Goal: Task Accomplishment & Management: Complete application form

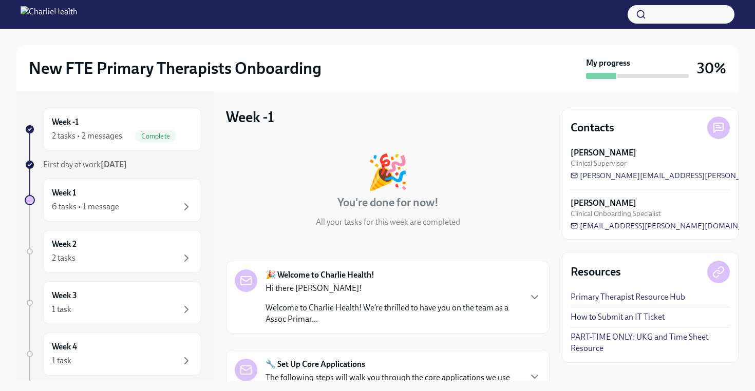
scroll to position [172, 0]
click at [172, 202] on div "6 tasks • 1 message" at bounding box center [122, 207] width 141 height 12
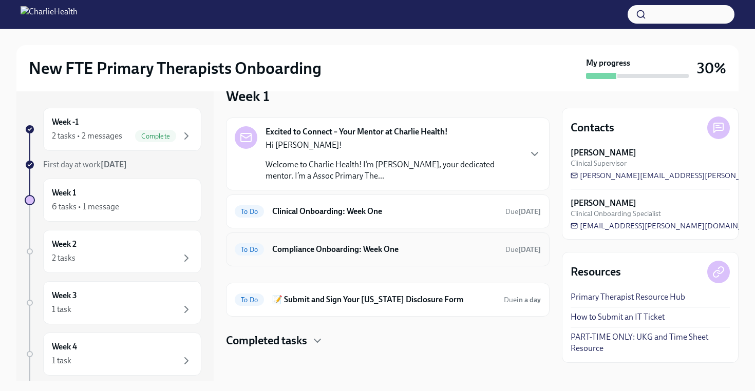
scroll to position [22, 0]
click at [404, 209] on h6 "Clinical Onboarding: Week One" at bounding box center [384, 210] width 225 height 11
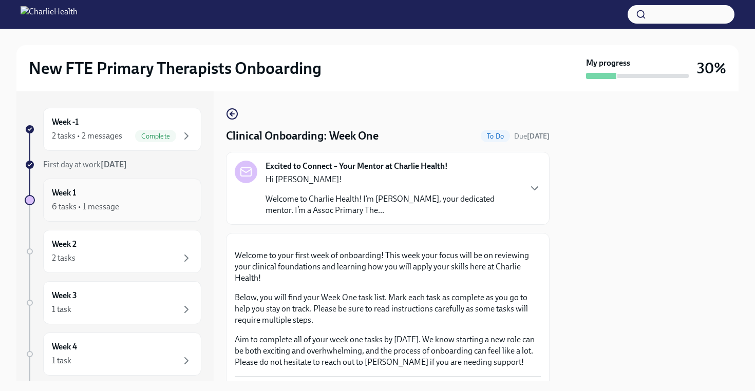
click at [164, 207] on div "6 tasks • 1 message" at bounding box center [122, 207] width 141 height 12
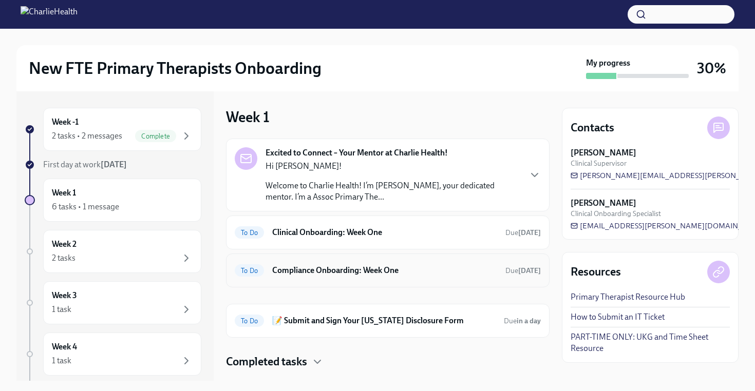
click at [377, 270] on h6 "Compliance Onboarding: Week One" at bounding box center [384, 270] width 225 height 11
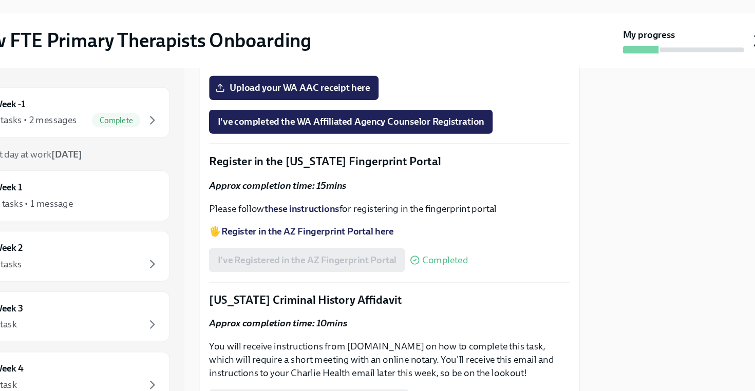
scroll to position [1219, 0]
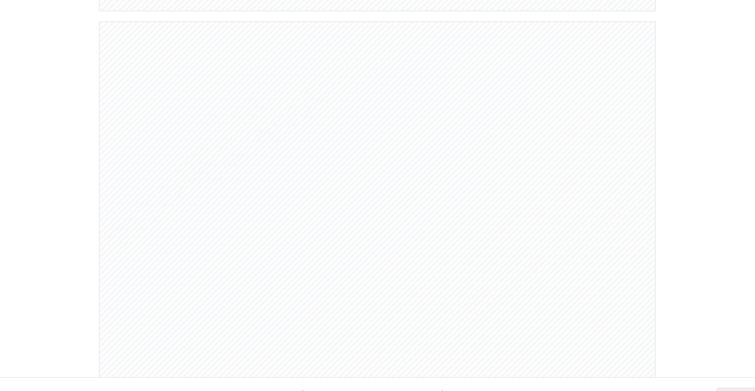
scroll to position [619, 0]
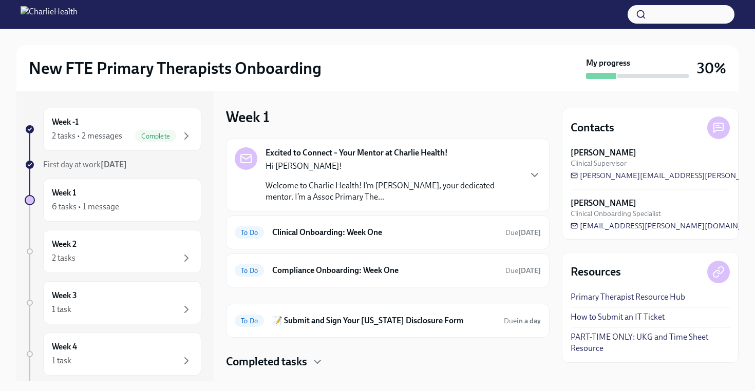
click at [509, 175] on div "Hi [PERSON_NAME]! Welcome to Charlie Health! I’m [PERSON_NAME], your dedicated …" at bounding box center [393, 182] width 255 height 42
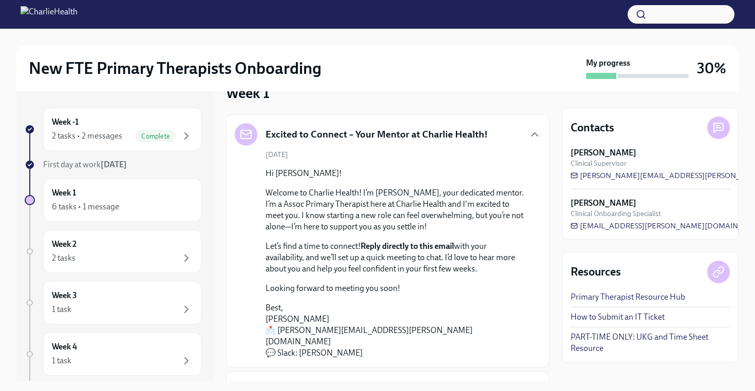
scroll to position [24, 0]
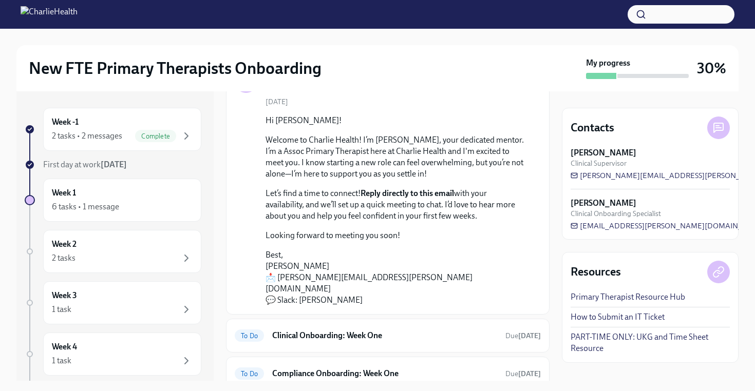
click at [330, 245] on div "Hi [PERSON_NAME]! Welcome to Charlie Health! I’m [PERSON_NAME], your dedicated …" at bounding box center [395, 210] width 259 height 191
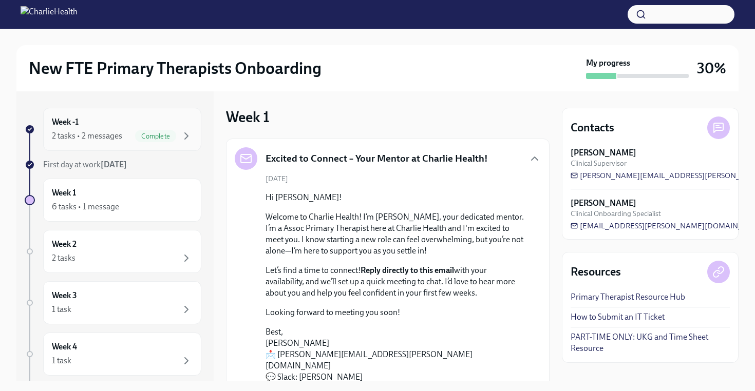
click at [166, 136] on span "Complete" at bounding box center [155, 137] width 41 height 8
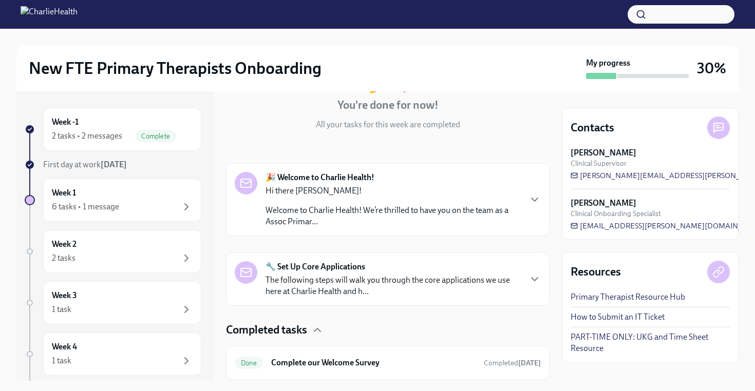
scroll to position [172, 0]
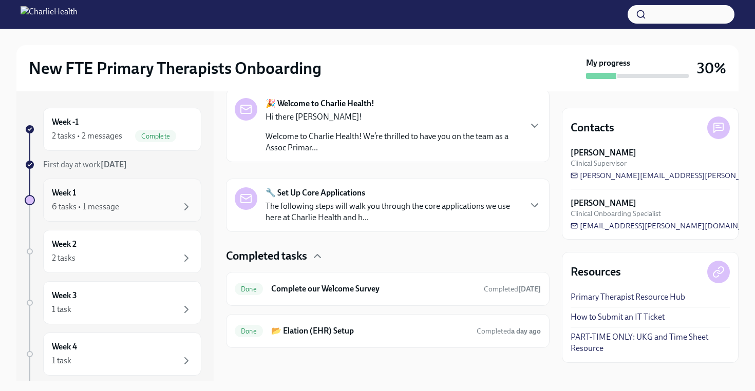
click at [173, 189] on div "Week 1 6 tasks • 1 message" at bounding box center [122, 200] width 141 height 26
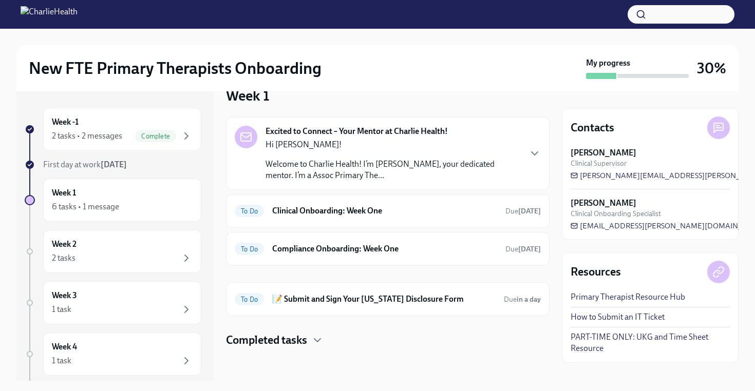
click at [513, 154] on div "Hi [PERSON_NAME]! Welcome to Charlie Health! I’m [PERSON_NAME], your dedicated …" at bounding box center [393, 160] width 255 height 42
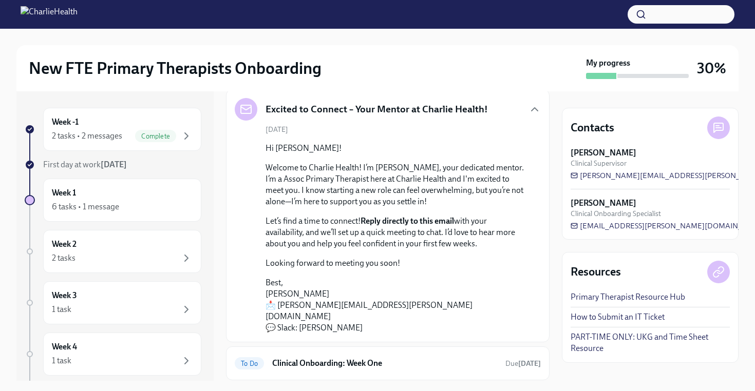
scroll to position [191, 0]
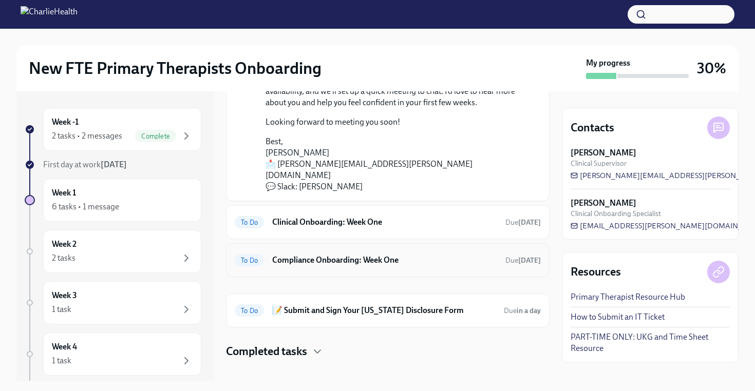
click at [437, 255] on h6 "Compliance Onboarding: Week One" at bounding box center [384, 260] width 225 height 11
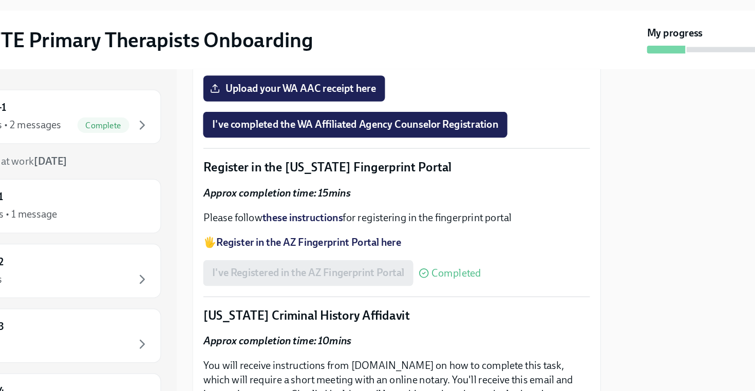
scroll to position [1219, 0]
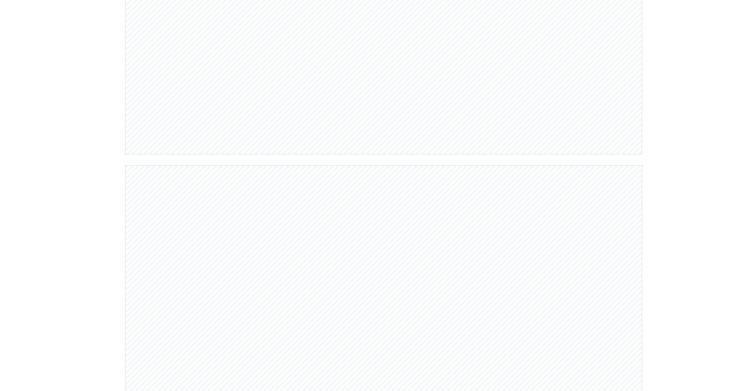
scroll to position [0, 0]
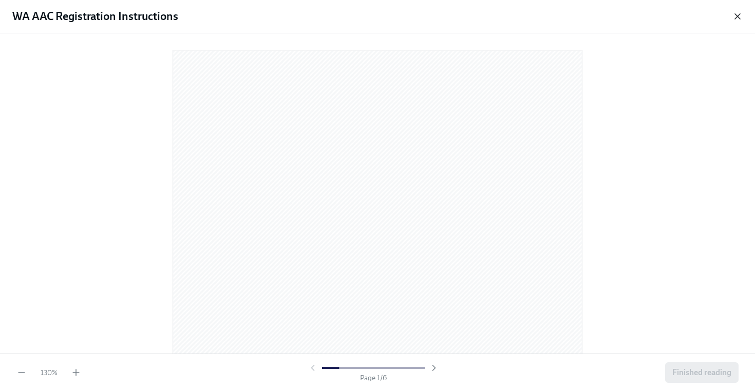
click at [741, 17] on icon "button" at bounding box center [737, 16] width 10 height 10
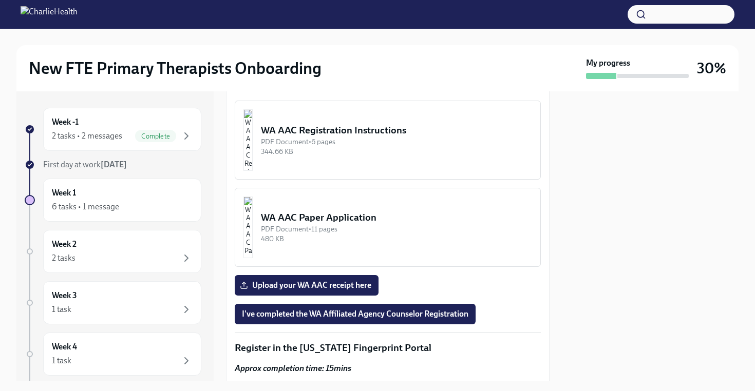
scroll to position [1039, 0]
drag, startPoint x: 306, startPoint y: 233, endPoint x: 430, endPoint y: 229, distance: 123.9
click at [430, 51] on p "Please reach out to [EMAIL_ADDRESS][PERSON_NAME][DOMAIN_NAME]} or [EMAIL_ADDRES…" at bounding box center [388, 34] width 306 height 34
copy p "[EMAIL_ADDRESS][PERSON_NAME][DOMAIN_NAME]"
click at [375, 138] on div "WA AAC Registration Instructions" at bounding box center [396, 130] width 271 height 13
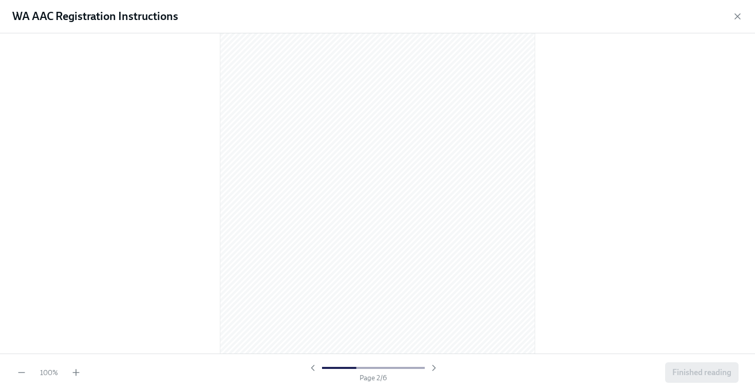
scroll to position [466, 0]
click at [77, 378] on icon "button" at bounding box center [76, 373] width 10 height 10
click at [738, 18] on icon "button" at bounding box center [737, 16] width 10 height 10
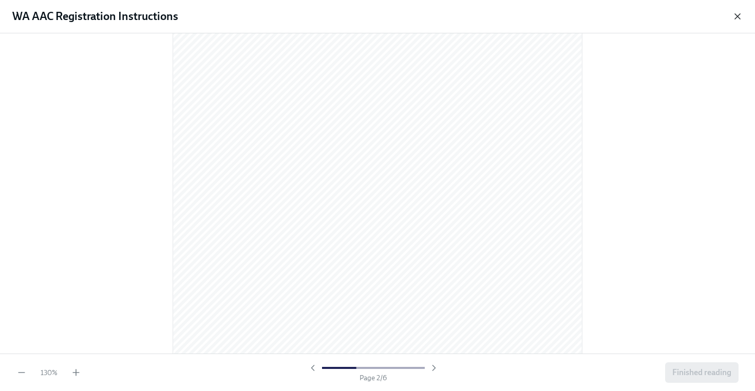
scroll to position [1048, 0]
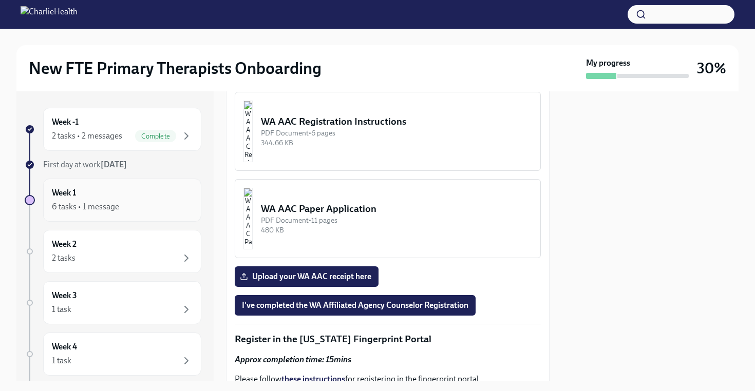
click at [108, 210] on div "6 tasks • 1 message" at bounding box center [85, 206] width 67 height 11
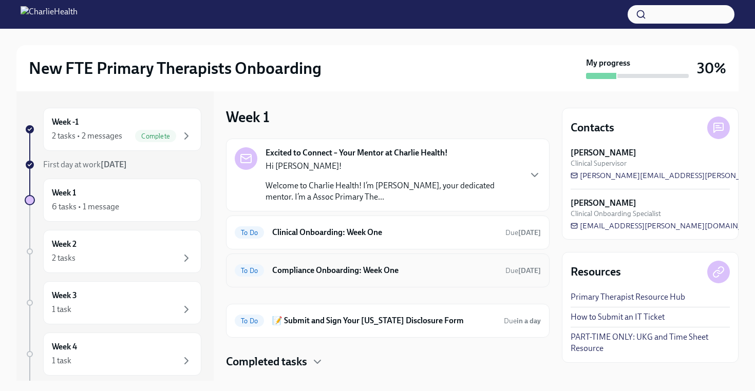
click at [384, 280] on div "To Do Compliance Onboarding: Week One Due [DATE]" at bounding box center [388, 271] width 324 height 34
click at [379, 271] on h6 "Compliance Onboarding: Week One" at bounding box center [384, 270] width 225 height 11
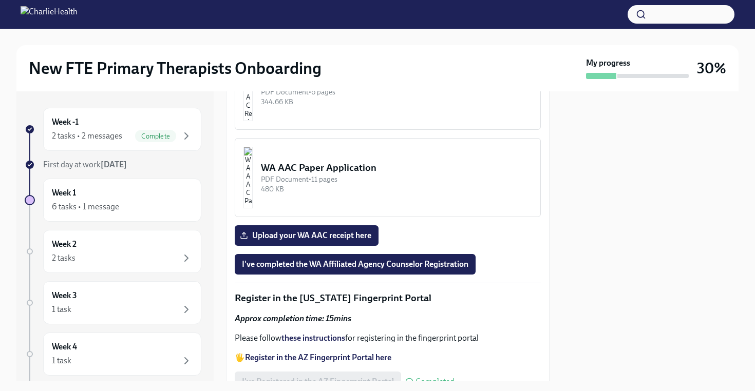
scroll to position [1090, 0]
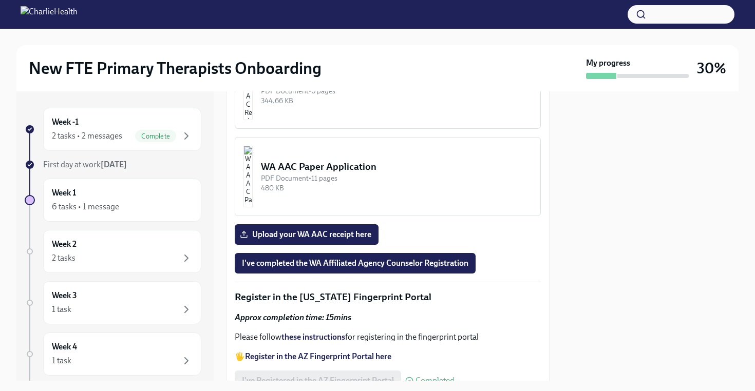
click at [369, 86] on div "WA AAC Registration Instructions" at bounding box center [396, 79] width 271 height 13
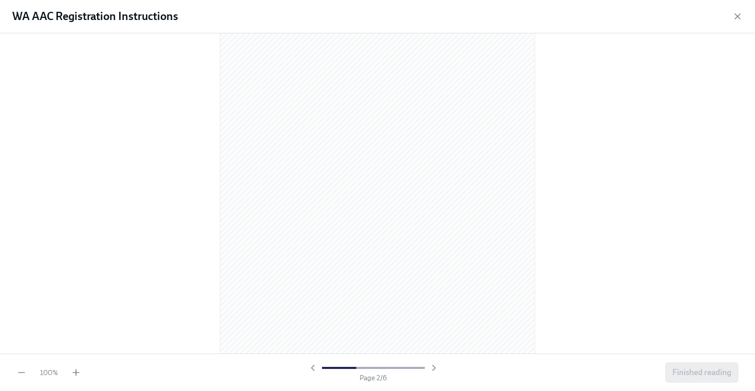
scroll to position [497, 0]
click at [72, 368] on icon "button" at bounding box center [76, 373] width 10 height 10
click at [75, 373] on icon "button" at bounding box center [76, 373] width 10 height 10
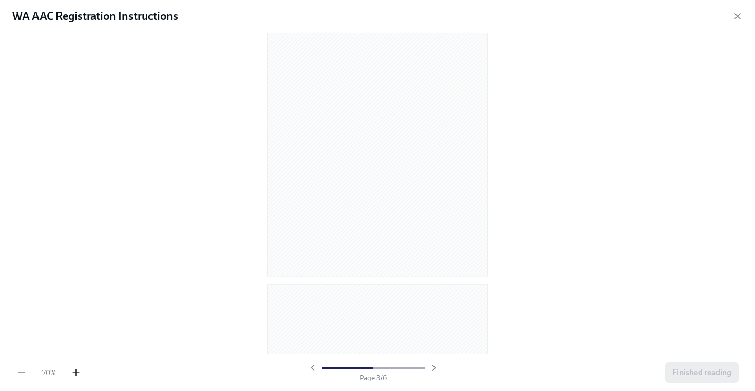
click at [75, 373] on icon "button" at bounding box center [76, 373] width 10 height 10
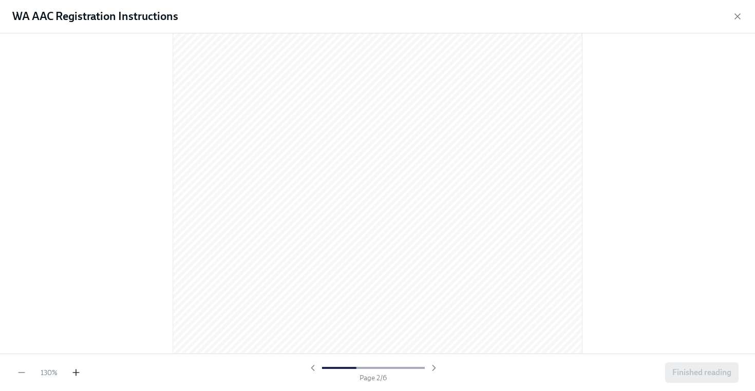
click at [75, 373] on icon "button" at bounding box center [76, 373] width 10 height 10
click at [696, 370] on span "Finished reading" at bounding box center [701, 373] width 59 height 10
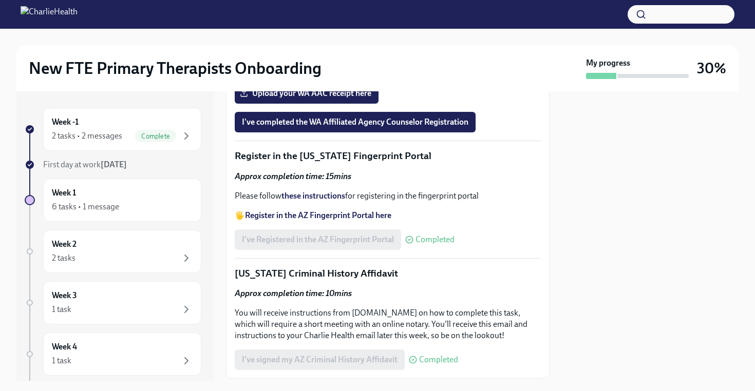
scroll to position [1232, 0]
click at [350, 98] on span "Upload your WA AAC receipt here" at bounding box center [306, 93] width 129 height 10
click at [0, 0] on input "Upload your WA AAC receipt here" at bounding box center [0, 0] width 0 height 0
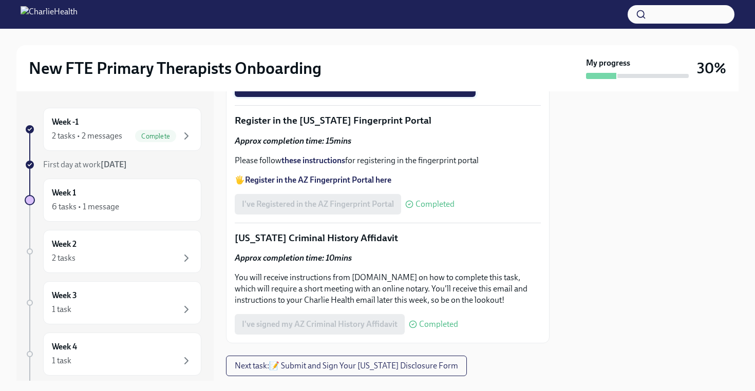
scroll to position [1266, 0]
click at [410, 92] on span "I've completed the WA Affiliated Agency Counselor Registration" at bounding box center [355, 87] width 227 height 10
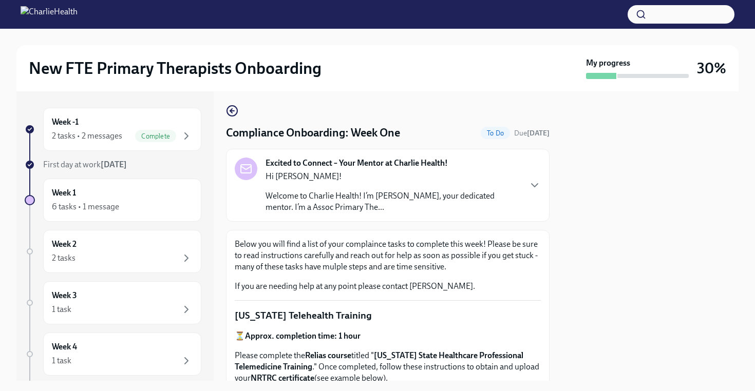
scroll to position [1, 0]
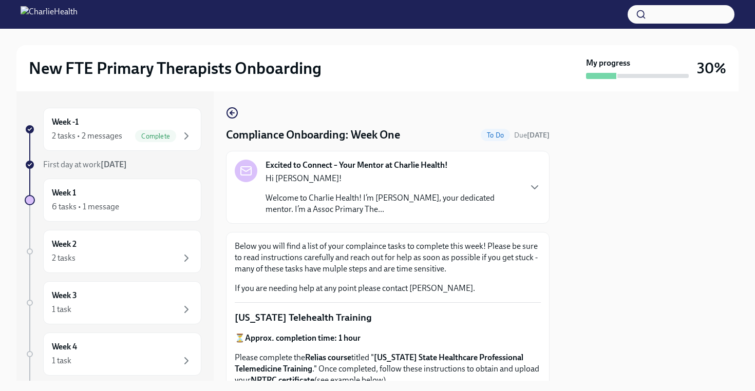
click at [530, 213] on div "Excited to Connect – Your Mentor at Charlie Health! Hi [PERSON_NAME]! Welcome t…" at bounding box center [388, 187] width 306 height 55
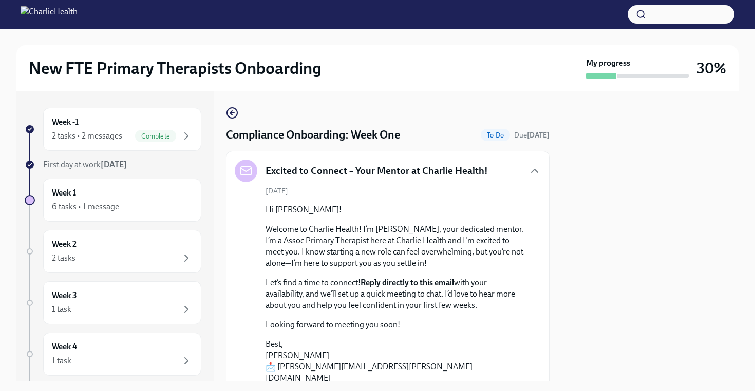
click at [398, 268] on p "Welcome to Charlie Health! I’m [PERSON_NAME], your dedicated mentor. I’m a Asso…" at bounding box center [395, 246] width 259 height 45
click at [414, 281] on strong "Reply directly to this email" at bounding box center [407, 283] width 93 height 10
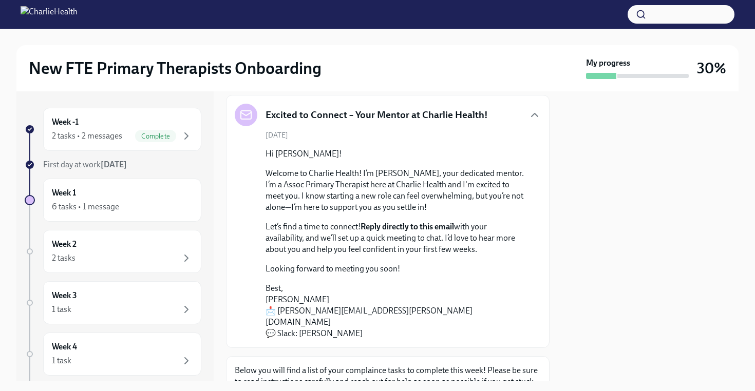
scroll to position [60, 0]
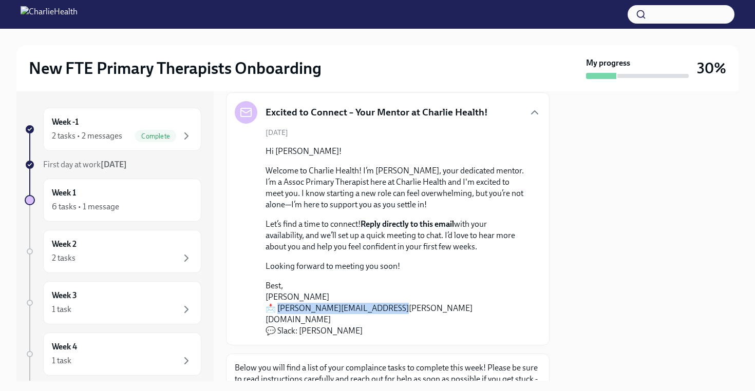
drag, startPoint x: 382, startPoint y: 308, endPoint x: 276, endPoint y: 309, distance: 106.3
click at [276, 309] on p "Best, [PERSON_NAME] 📩 [PERSON_NAME][EMAIL_ADDRESS][PERSON_NAME][DOMAIN_NAME] 💬 …" at bounding box center [395, 308] width 259 height 57
copy p "[EMAIL_ADDRESS][PERSON_NAME][DOMAIN_NAME]"
click at [373, 270] on p "Looking forward to meeting you soon!" at bounding box center [395, 266] width 259 height 11
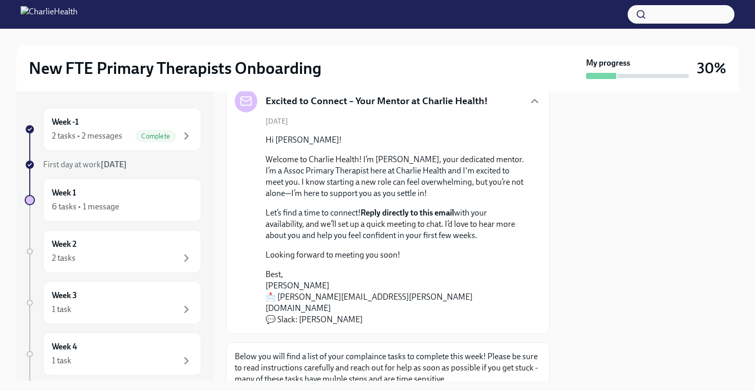
scroll to position [43, 0]
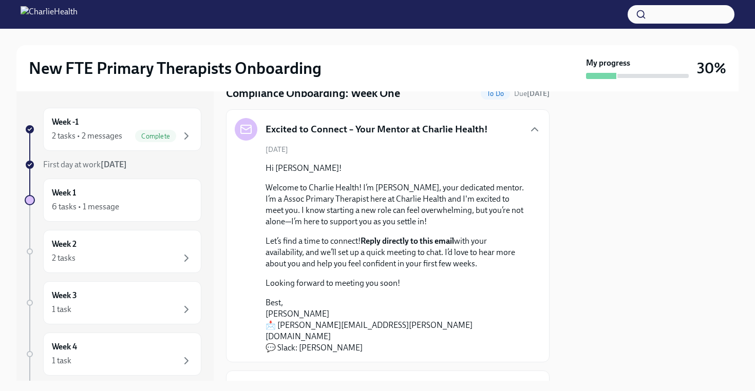
click at [241, 133] on rect at bounding box center [246, 129] width 10 height 8
click at [253, 133] on div at bounding box center [246, 129] width 23 height 23
click at [314, 133] on h5 "Excited to Connect – Your Mentor at Charlie Health!" at bounding box center [377, 129] width 222 height 13
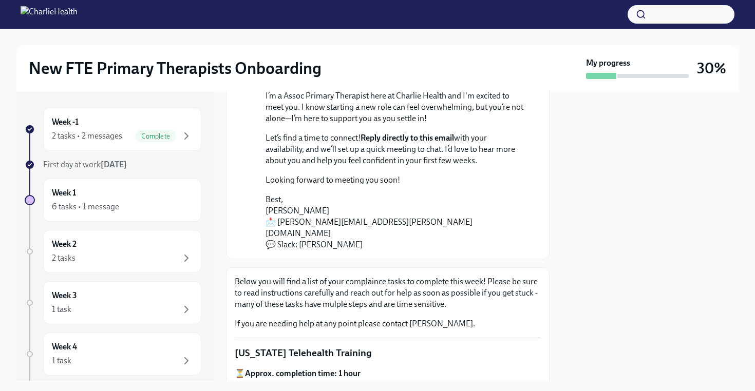
scroll to position [136, 0]
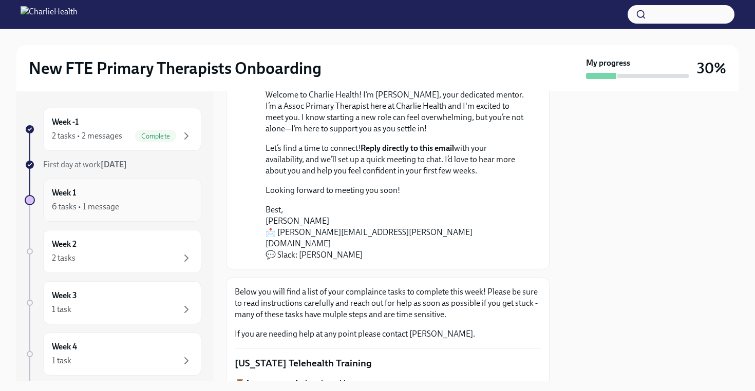
click at [145, 185] on div "Week 1 6 tasks • 1 message" at bounding box center [122, 200] width 158 height 43
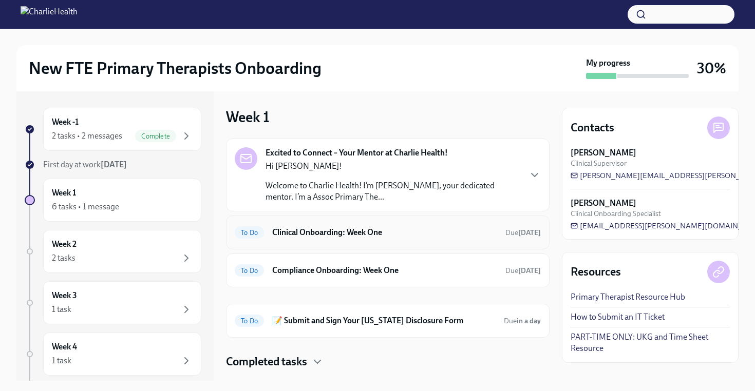
click at [384, 239] on div "To Do Clinical Onboarding: Week One Due [DATE]" at bounding box center [388, 232] width 306 height 16
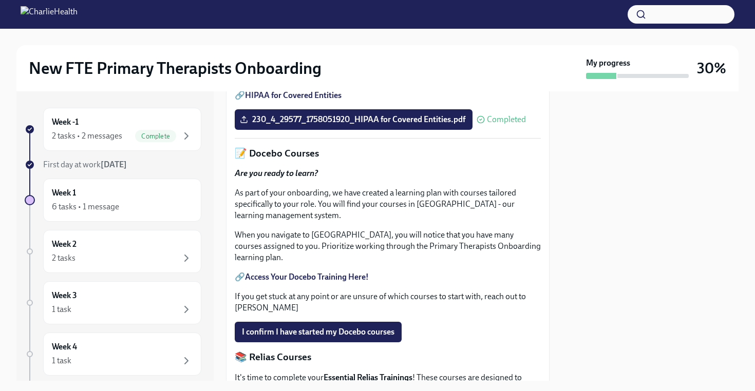
scroll to position [445, 0]
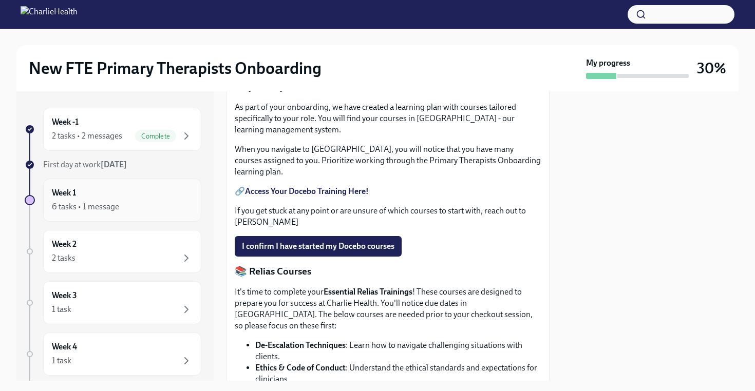
click at [149, 201] on div "6 tasks • 1 message" at bounding box center [122, 207] width 141 height 12
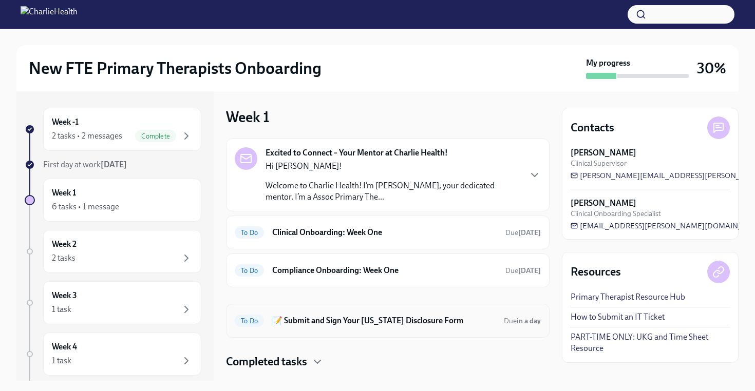
click at [386, 326] on div "To Do 📝 Submit and Sign Your [US_STATE] Disclosure Form Due in a day" at bounding box center [388, 321] width 306 height 16
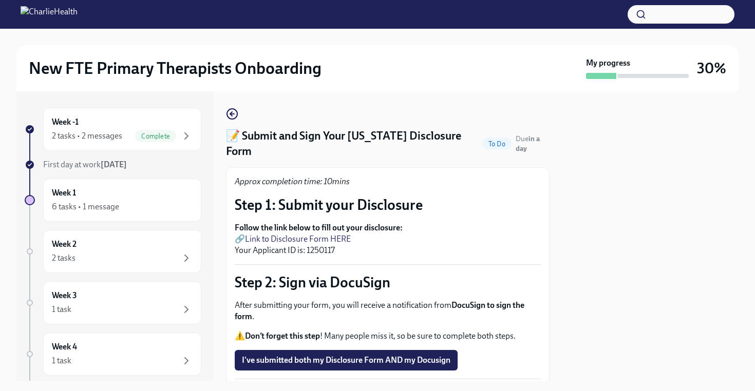
scroll to position [58, 0]
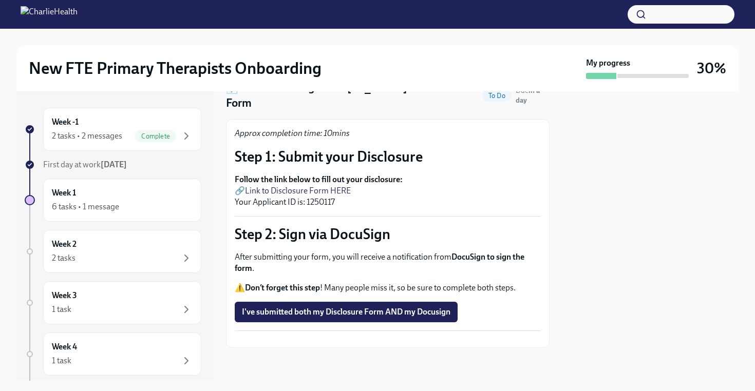
click at [341, 186] on link "Link to Disclosure Form HERE" at bounding box center [298, 191] width 106 height 10
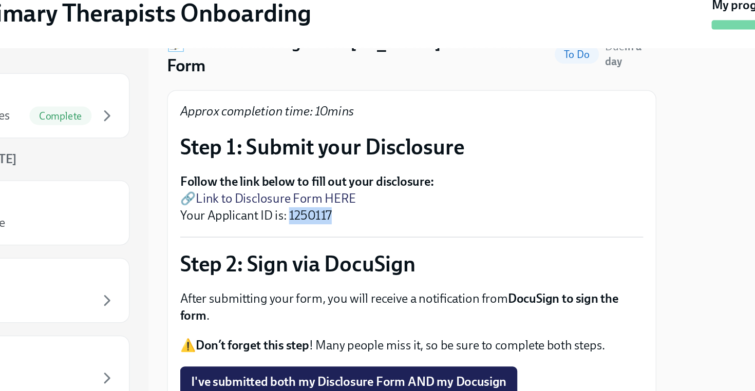
drag, startPoint x: 334, startPoint y: 177, endPoint x: 307, endPoint y: 176, distance: 27.2
click at [307, 176] on p "Follow the link below to fill out your disclosure: 🔗 Link to Disclosure Form HE…" at bounding box center [388, 191] width 306 height 34
copy p "1250117"
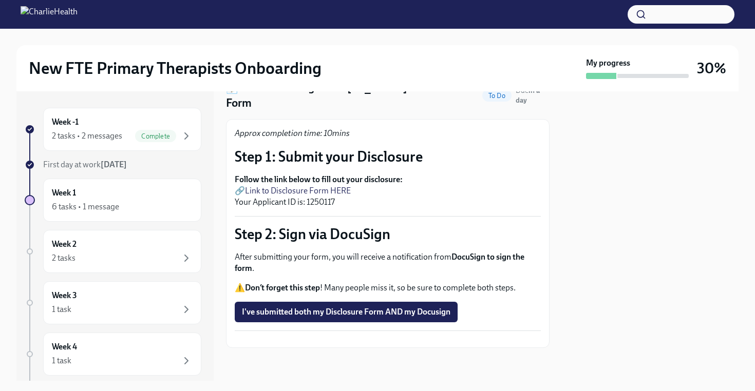
click at [362, 174] on p "Follow the link below to fill out your disclosure: 🔗 Link to Disclosure Form HE…" at bounding box center [388, 191] width 306 height 34
click at [312, 186] on link "Link to Disclosure Form HERE" at bounding box center [298, 191] width 106 height 10
click at [170, 193] on div "Week 1 6 tasks • 1 message" at bounding box center [122, 200] width 141 height 26
